Goal: Information Seeking & Learning: Learn about a topic

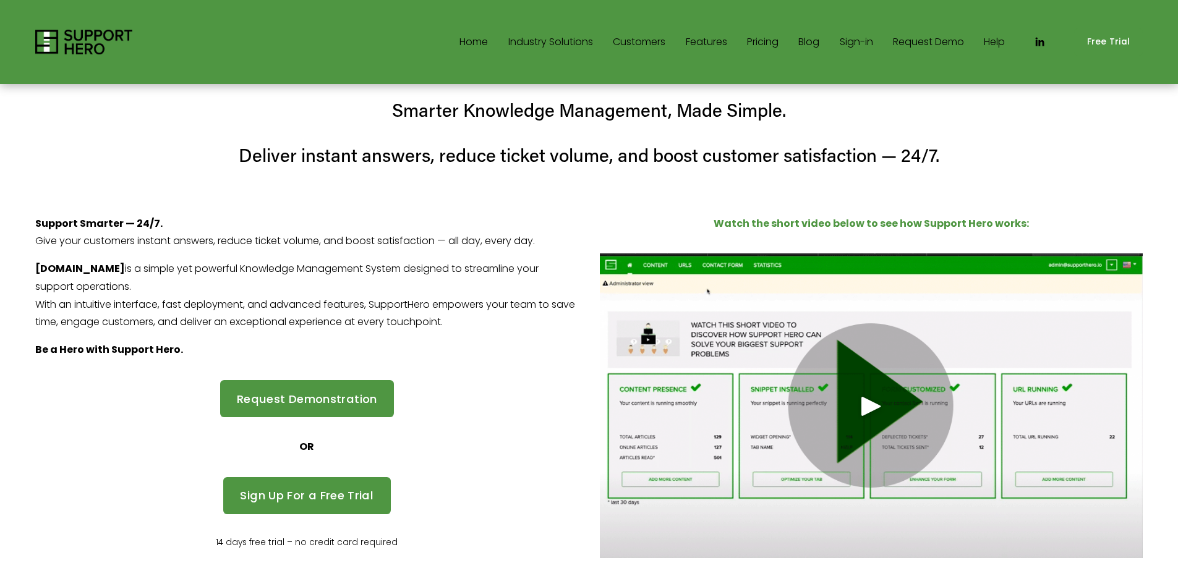
click at [843, 41] on link "Sign-in" at bounding box center [856, 42] width 33 height 20
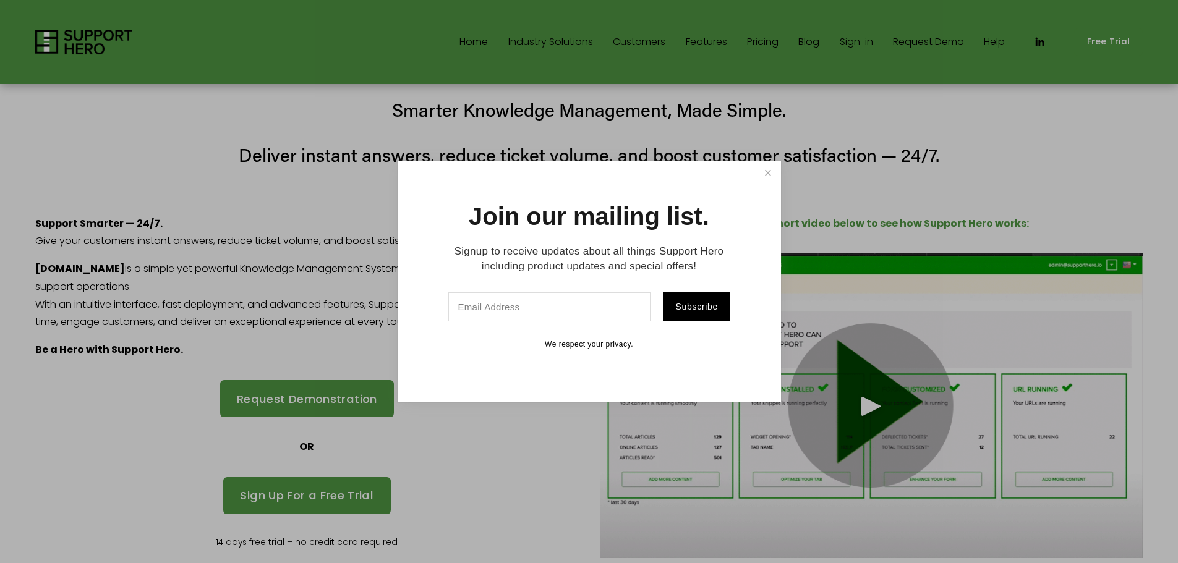
click at [759, 38] on div at bounding box center [589, 281] width 1178 height 563
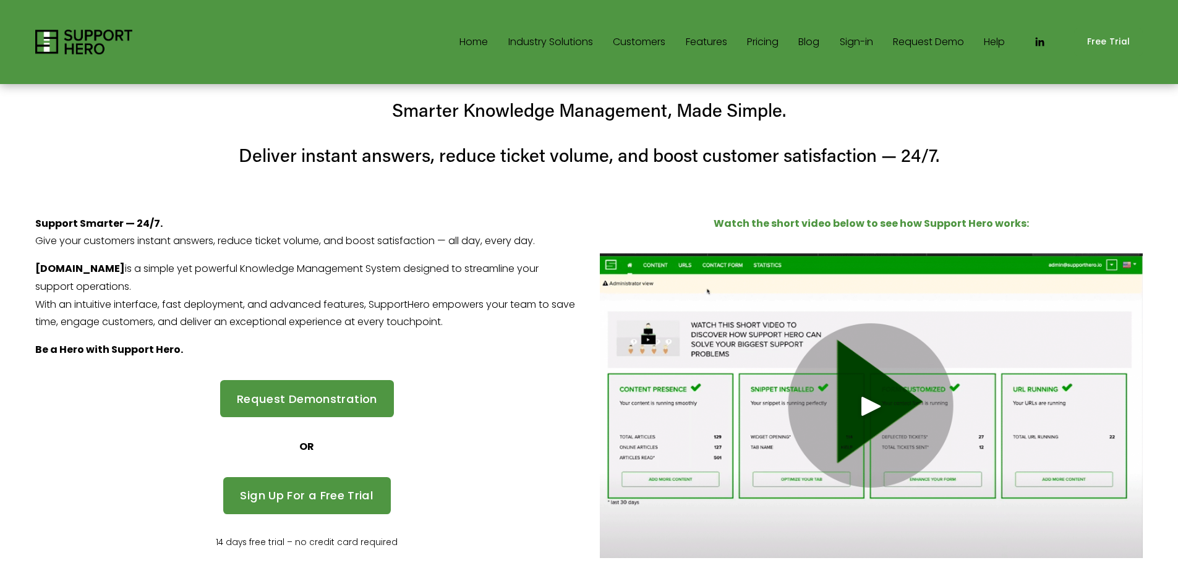
click at [759, 38] on link "Pricing" at bounding box center [763, 42] width 32 height 20
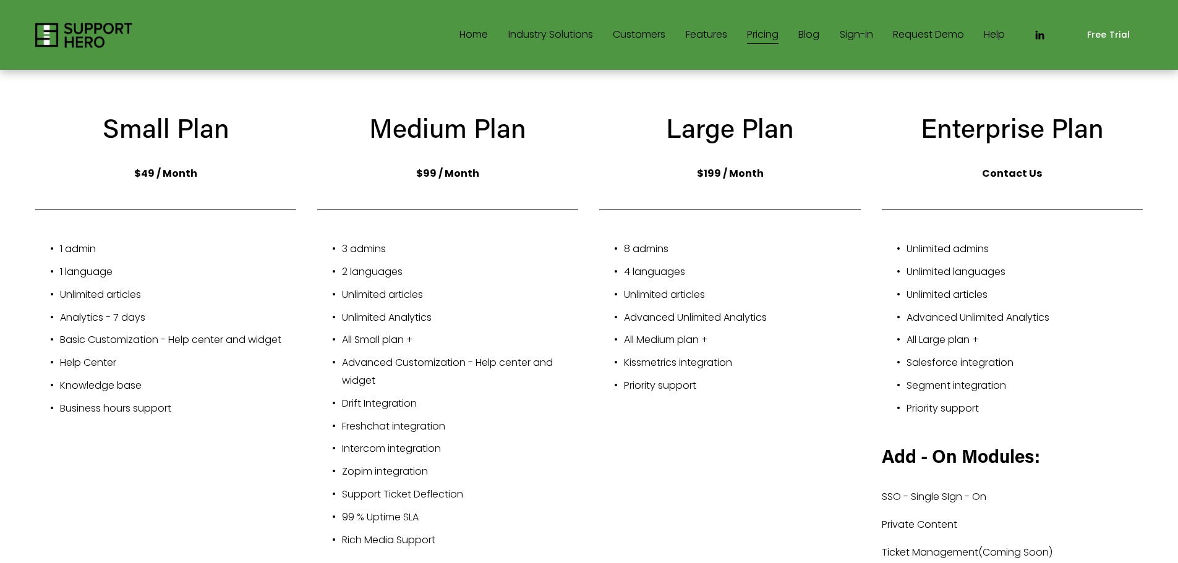
scroll to position [124, 0]
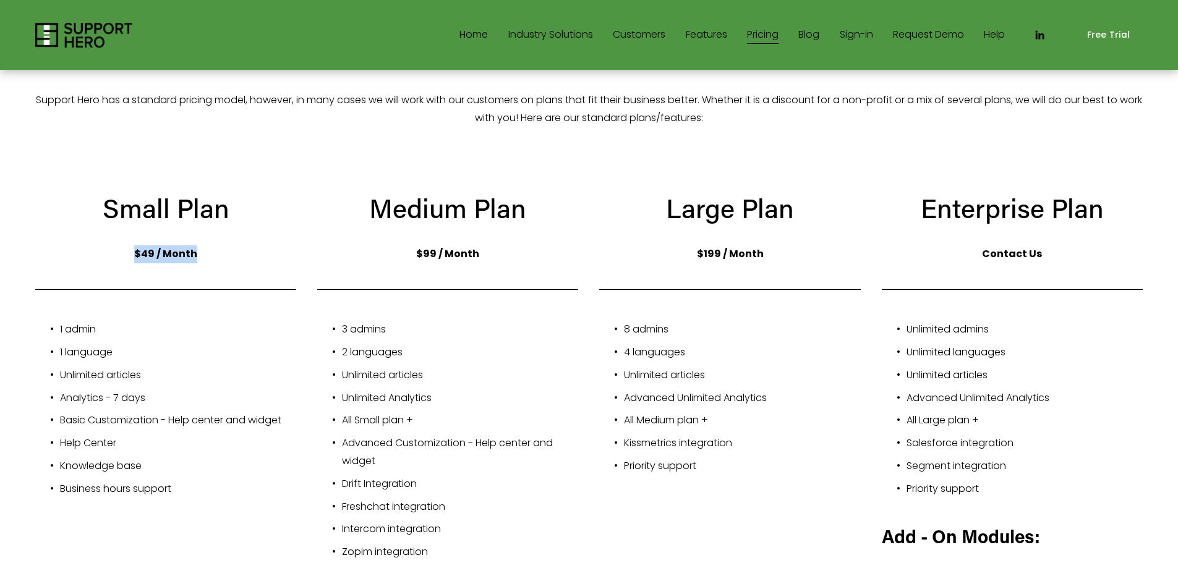
drag, startPoint x: 133, startPoint y: 241, endPoint x: 220, endPoint y: 236, distance: 87.3
click at [220, 245] on p "$49 / Month" at bounding box center [165, 254] width 261 height 18
drag, startPoint x: 60, startPoint y: 317, endPoint x: 129, endPoint y: 318, distance: 69.2
click at [129, 321] on p "1 admin" at bounding box center [178, 330] width 236 height 18
drag, startPoint x: 134, startPoint y: 239, endPoint x: 202, endPoint y: 234, distance: 67.6
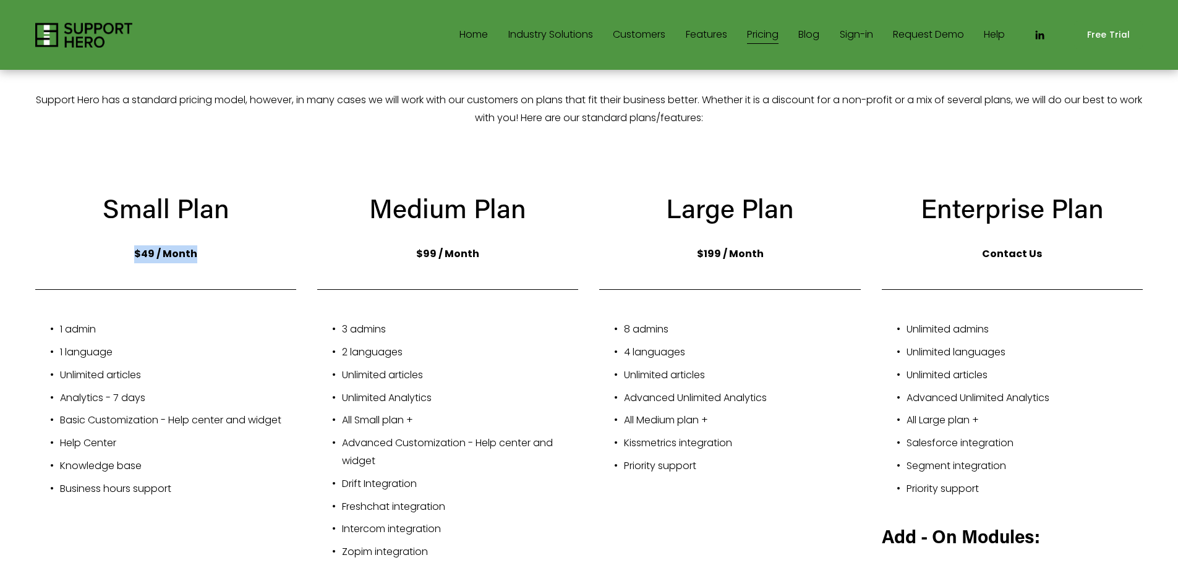
click at [202, 245] on p "$49 / Month" at bounding box center [165, 254] width 261 height 18
drag, startPoint x: 137, startPoint y: 243, endPoint x: 220, endPoint y: 240, distance: 83.5
click at [220, 245] on p "$49 / Month" at bounding box center [165, 254] width 261 height 18
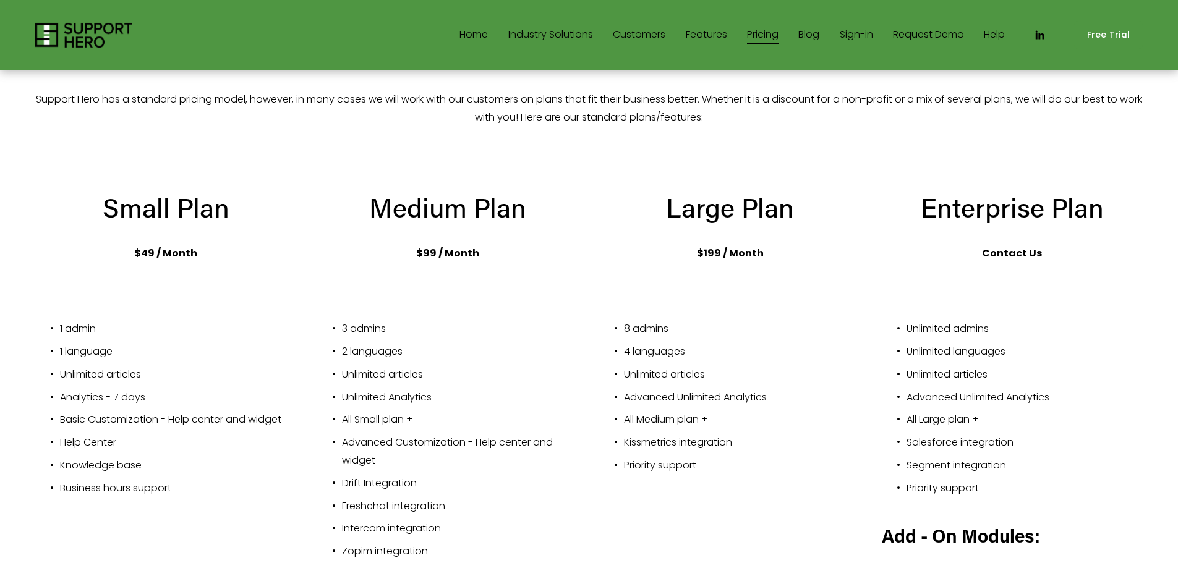
scroll to position [0, 0]
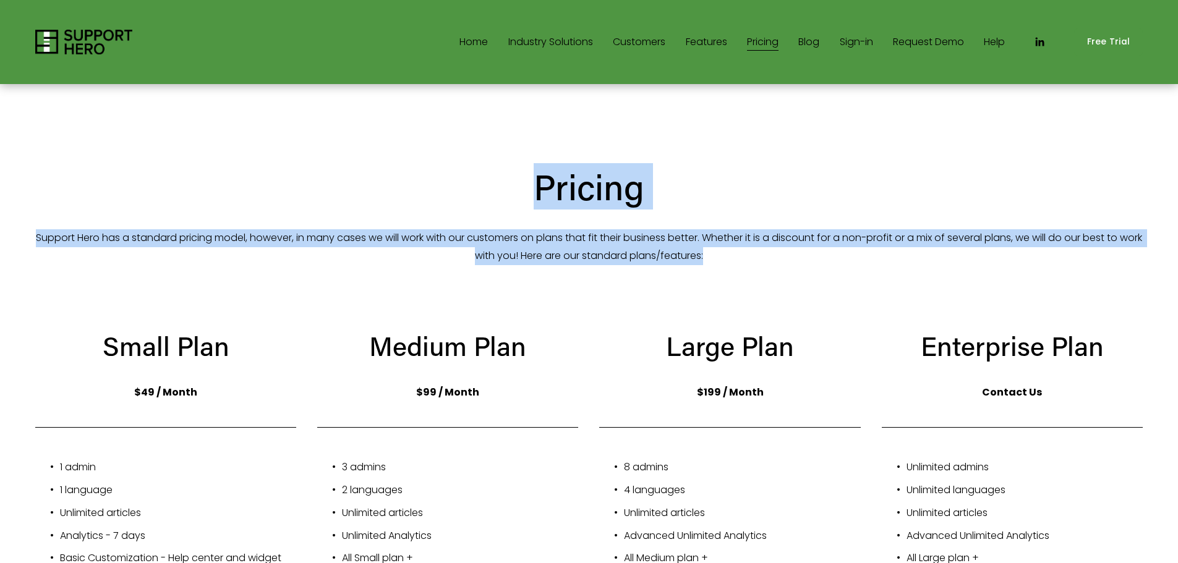
drag, startPoint x: 544, startPoint y: 187, endPoint x: 727, endPoint y: 240, distance: 190.6
click at [727, 240] on div "Pricing Support Hero has a standard pricing model, however, in many cases we wi…" at bounding box center [588, 214] width 1107 height 101
click at [493, 163] on div "Pricing Support Hero has a standard pricing model, however, in many cases we wi…" at bounding box center [589, 541] width 1178 height 910
